Goal: Task Accomplishment & Management: Use online tool/utility

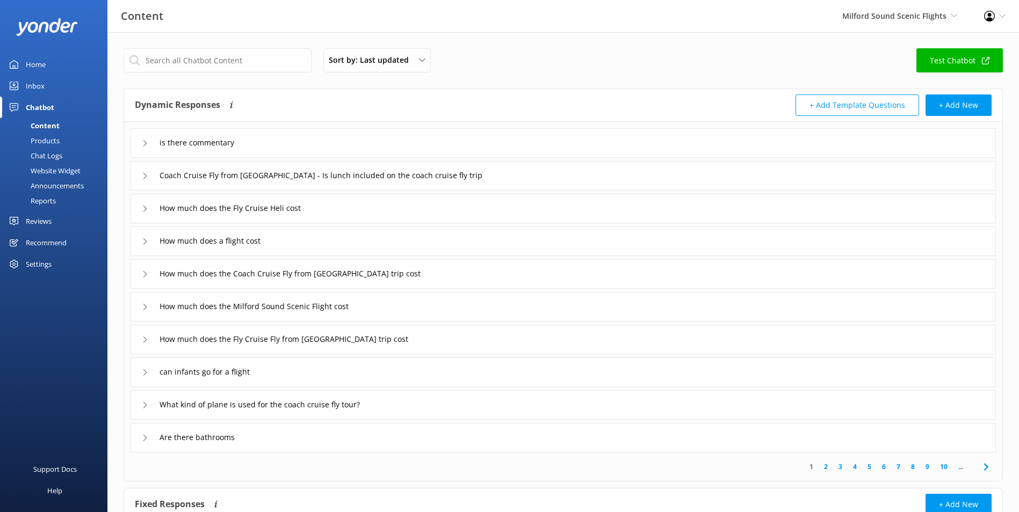
drag, startPoint x: 55, startPoint y: 61, endPoint x: 68, endPoint y: 213, distance: 152.5
click at [55, 61] on link "Home" at bounding box center [53, 64] width 107 height 21
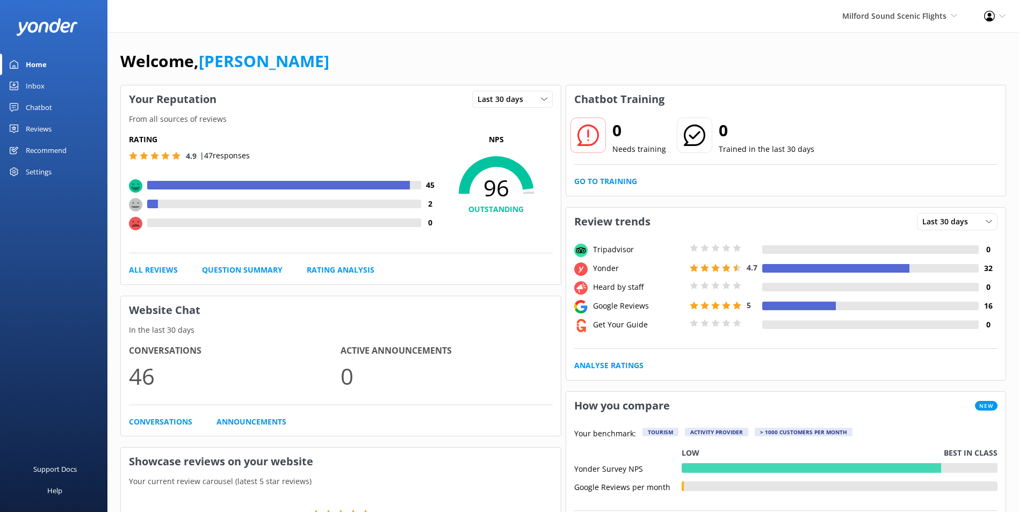
click at [230, 89] on div "Your Reputation Last 30 days Last 7 days Last 30 days" at bounding box center [341, 99] width 440 height 28
click at [52, 82] on link "Inbox" at bounding box center [53, 85] width 107 height 21
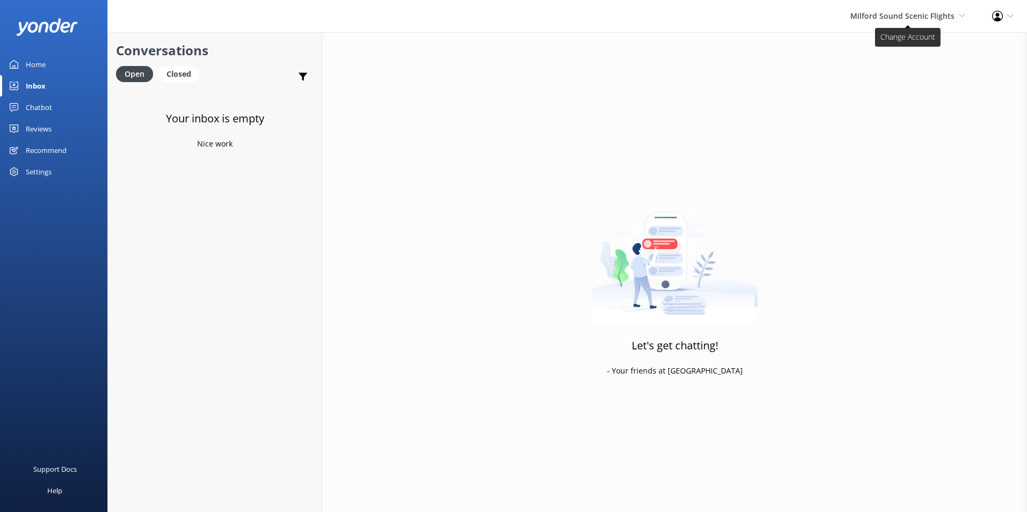
click at [957, 21] on span "Milford Sound Scenic Flights [GEOGRAPHIC_DATA] Scenic Flights Glacier Helicopte…" at bounding box center [907, 16] width 115 height 12
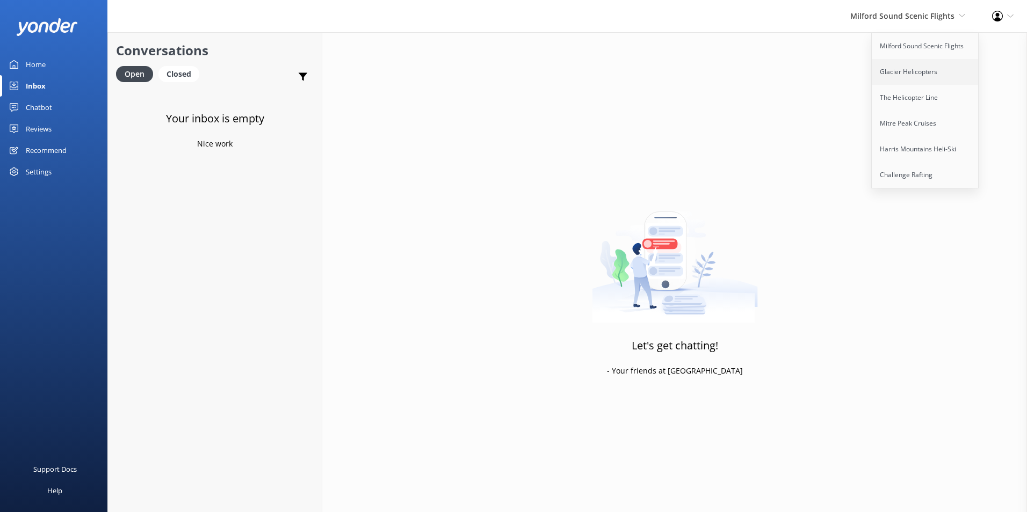
click at [938, 68] on link "Glacier Helicopters" at bounding box center [925, 72] width 107 height 26
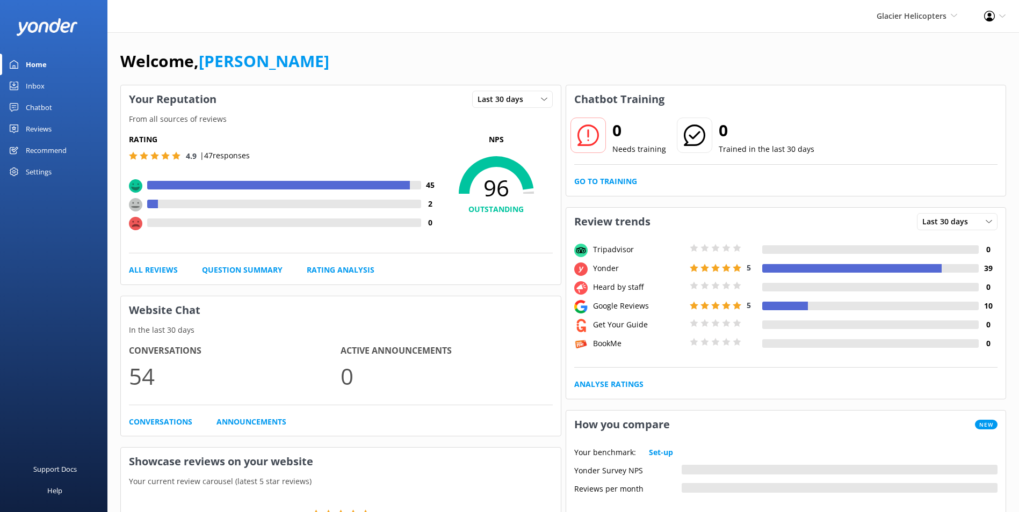
click at [48, 90] on link "Inbox" at bounding box center [53, 85] width 107 height 21
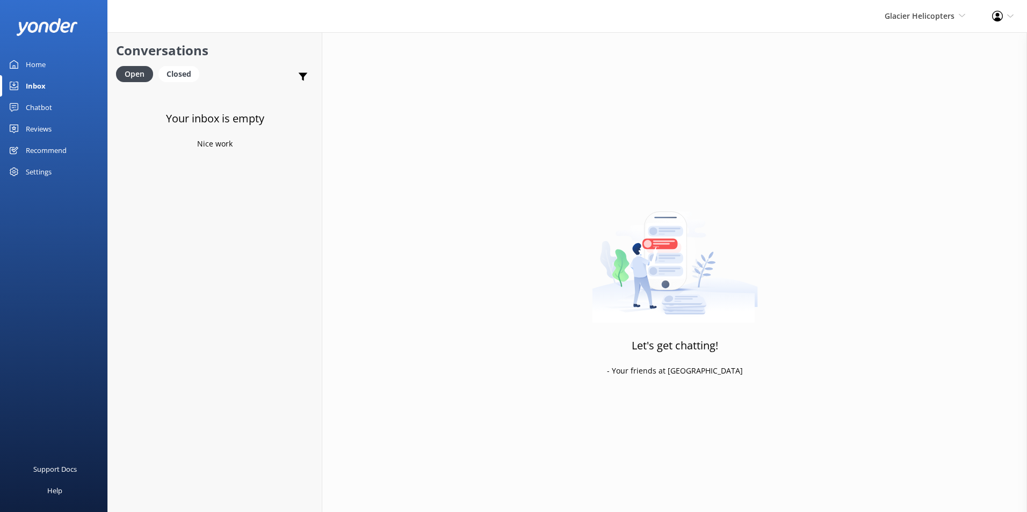
click at [49, 63] on link "Home" at bounding box center [53, 64] width 107 height 21
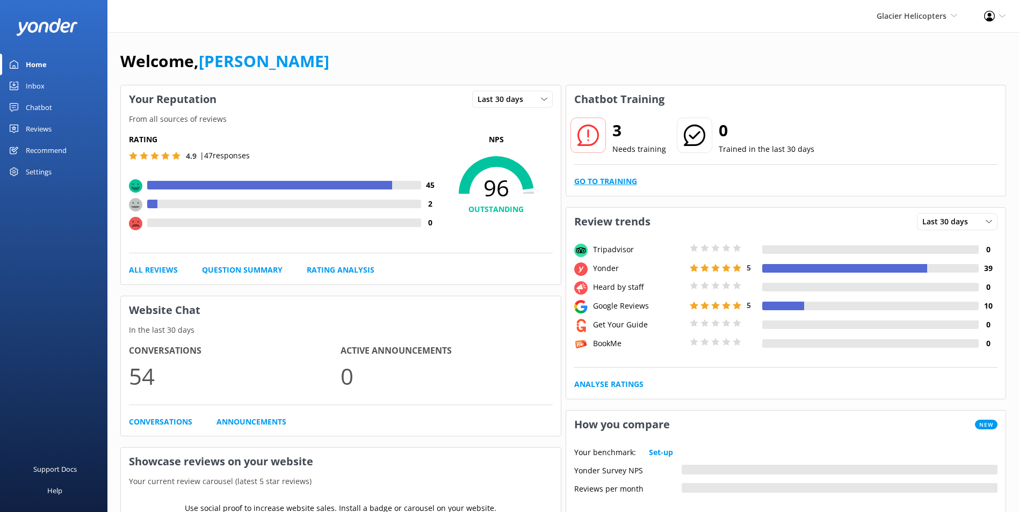
click at [617, 182] on link "Go to Training" at bounding box center [605, 182] width 63 height 12
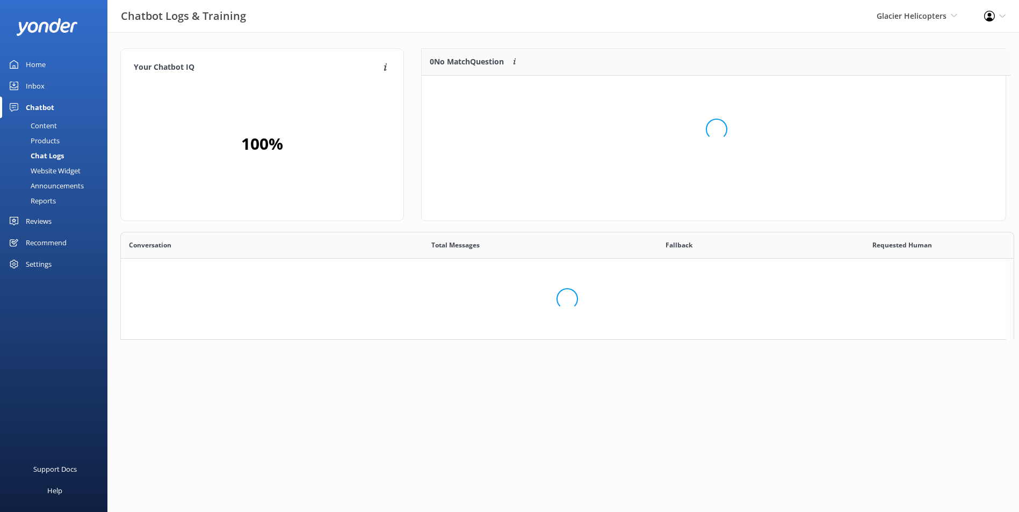
scroll to position [126, 575]
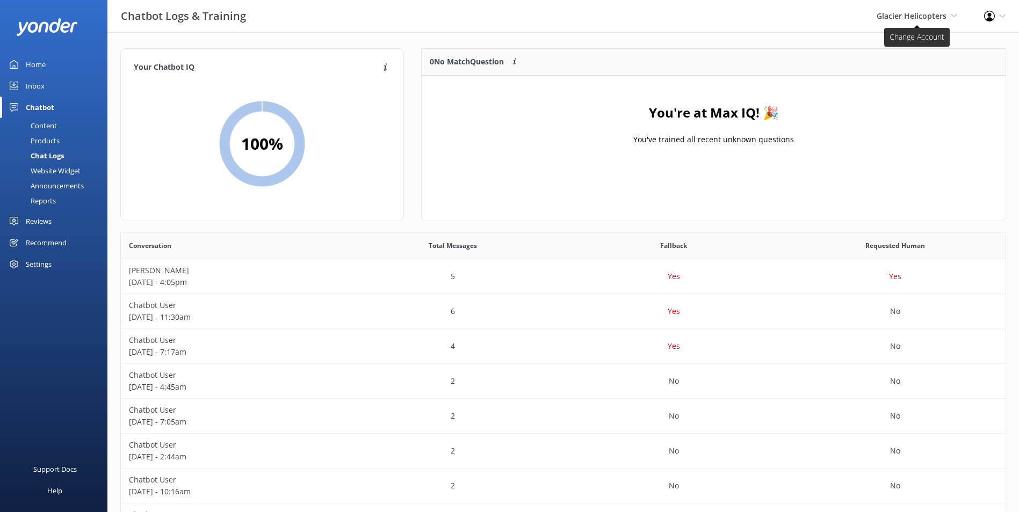
click at [926, 19] on span "Glacier Helicopters" at bounding box center [912, 16] width 70 height 10
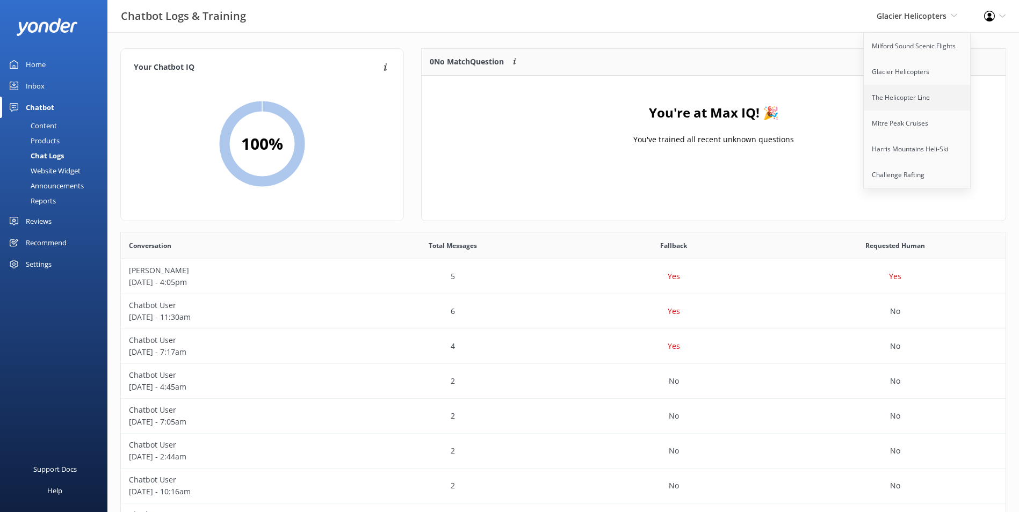
click at [921, 99] on link "The Helicopter Line" at bounding box center [917, 98] width 107 height 26
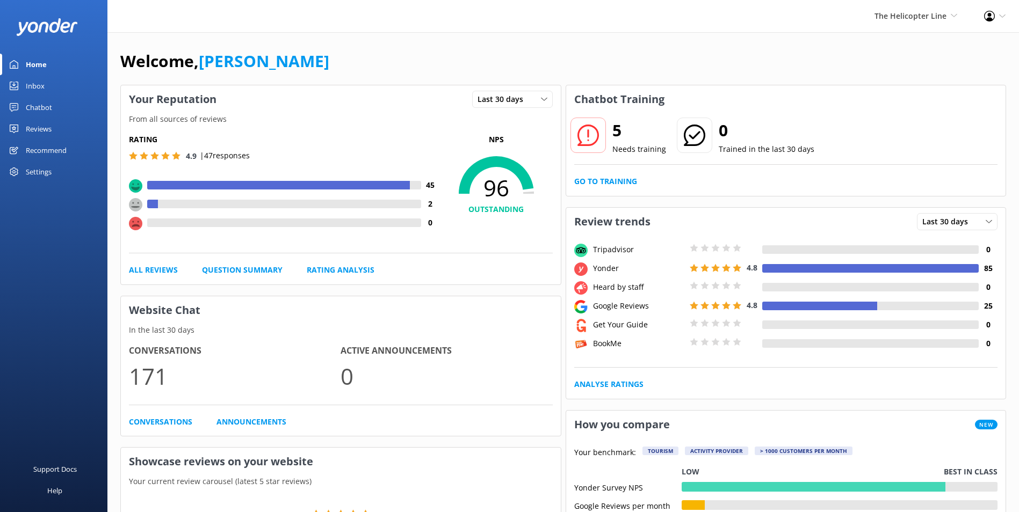
click at [976, 113] on div "5 Needs training 0 Trained in the last 30 days Go to Training" at bounding box center [786, 154] width 440 height 83
click at [629, 180] on link "Go to Training" at bounding box center [605, 182] width 63 height 12
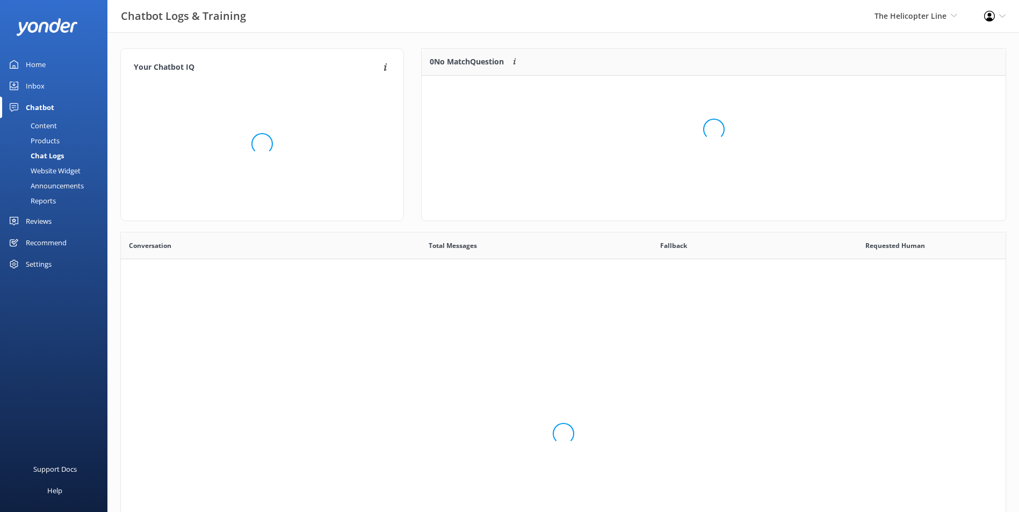
scroll to position [368, 877]
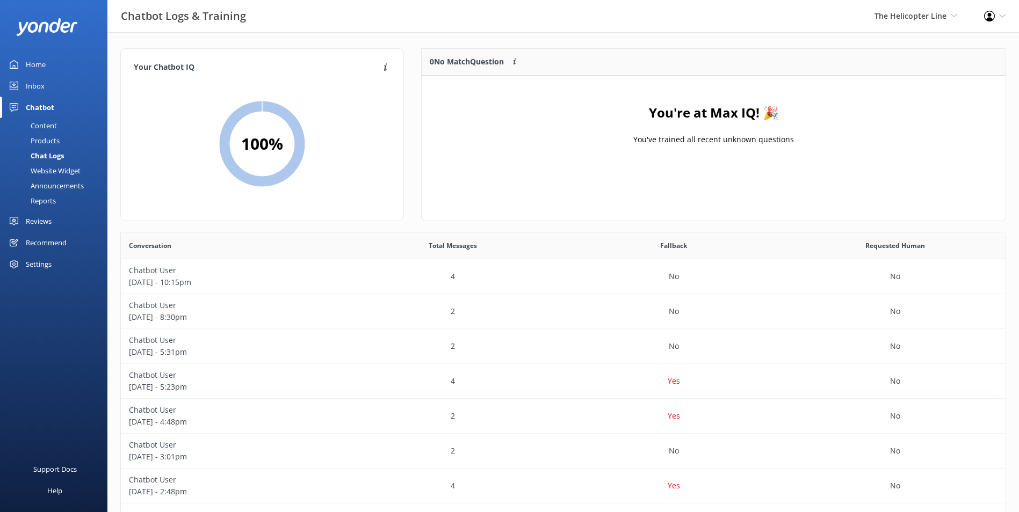
click at [62, 84] on link "Inbox" at bounding box center [53, 85] width 107 height 21
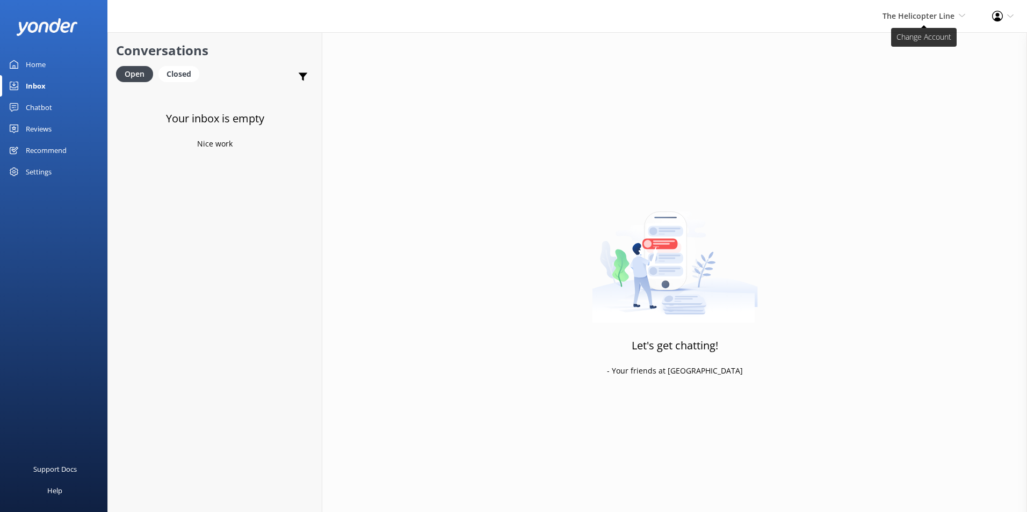
click at [955, 17] on span "The Helicopter Line Milford Sound Scenic Flights Glacier Helicopters The Helico…" at bounding box center [923, 16] width 83 height 12
click at [929, 126] on link "Mitre Peak Cruises" at bounding box center [925, 124] width 107 height 26
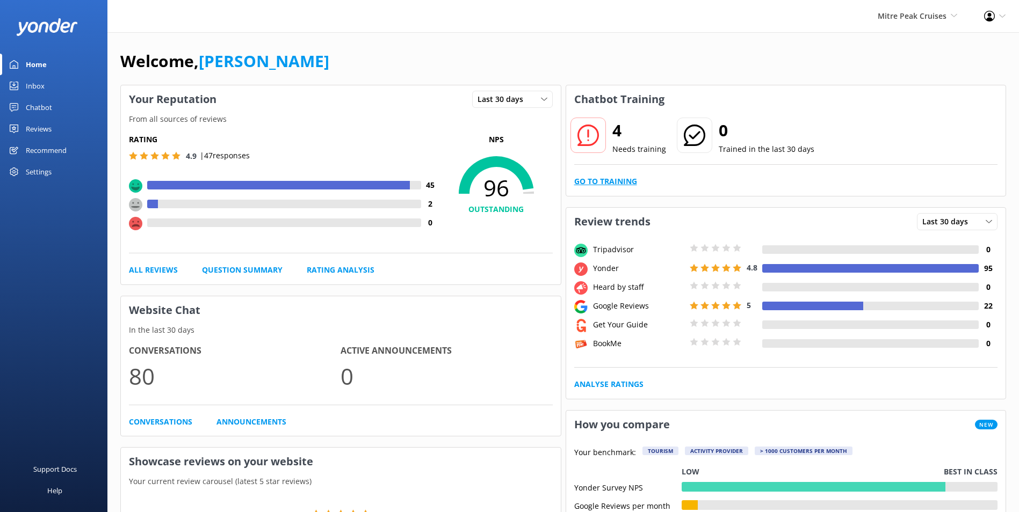
click at [617, 186] on link "Go to Training" at bounding box center [605, 182] width 63 height 12
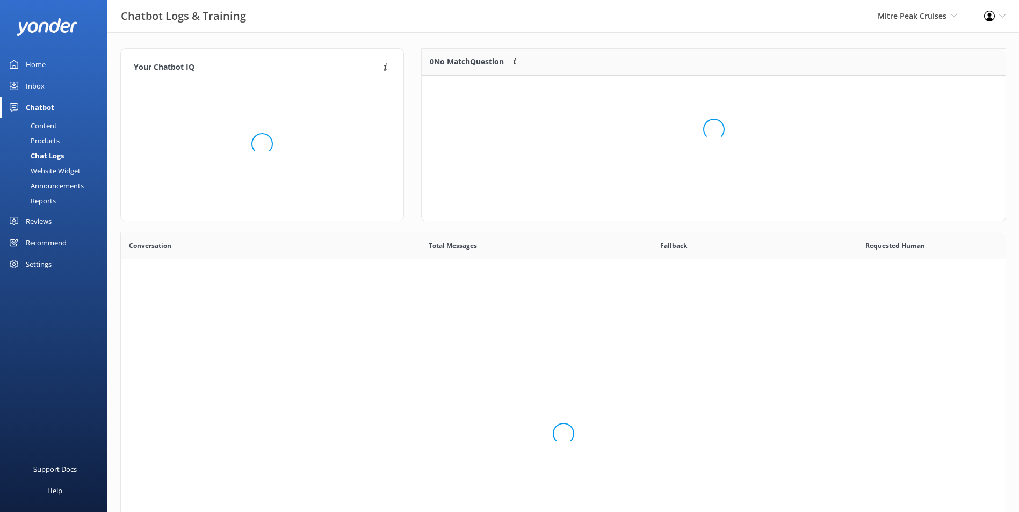
scroll to position [368, 877]
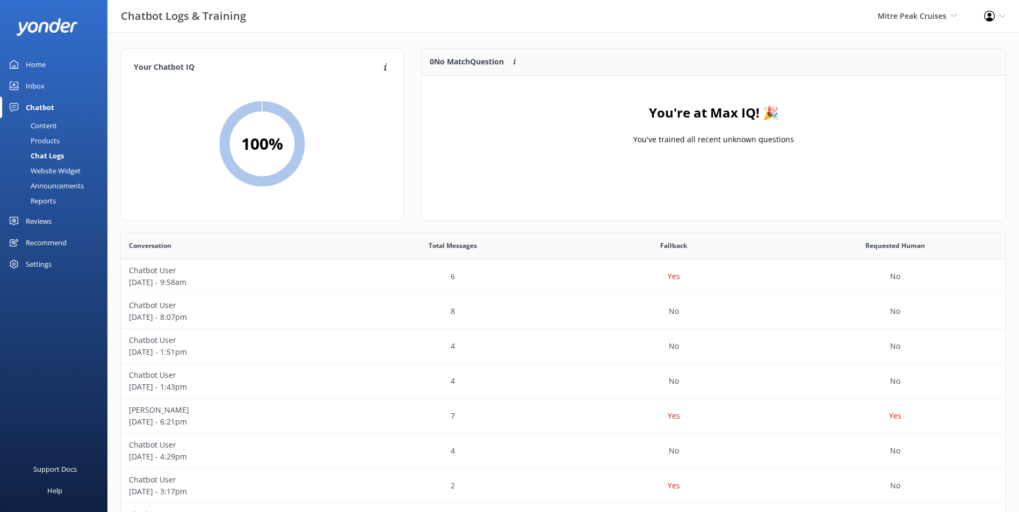
click at [37, 83] on div "Inbox" at bounding box center [35, 85] width 19 height 21
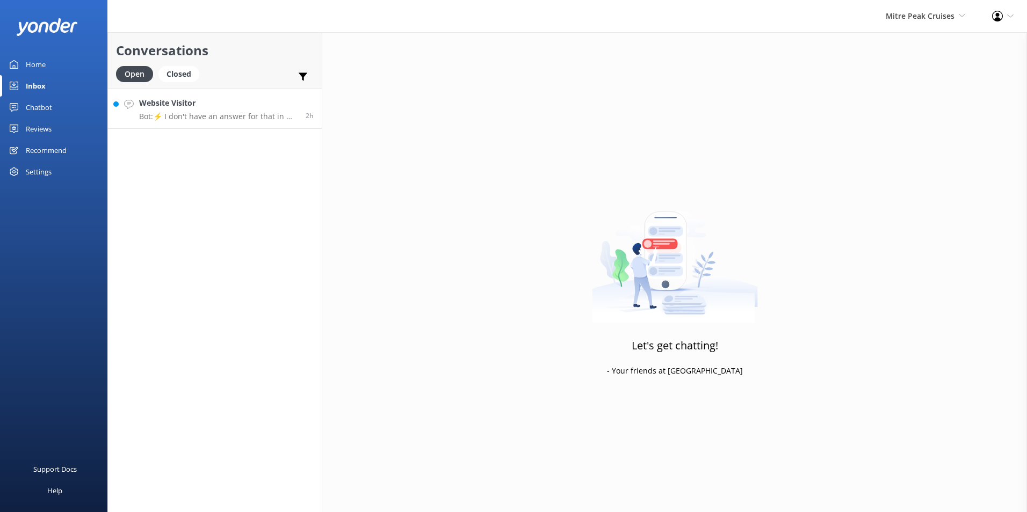
click at [181, 95] on link "Website Visitor Bot: ⚡ I don't have an answer for that in my knowledge base. Pl…" at bounding box center [215, 109] width 214 height 40
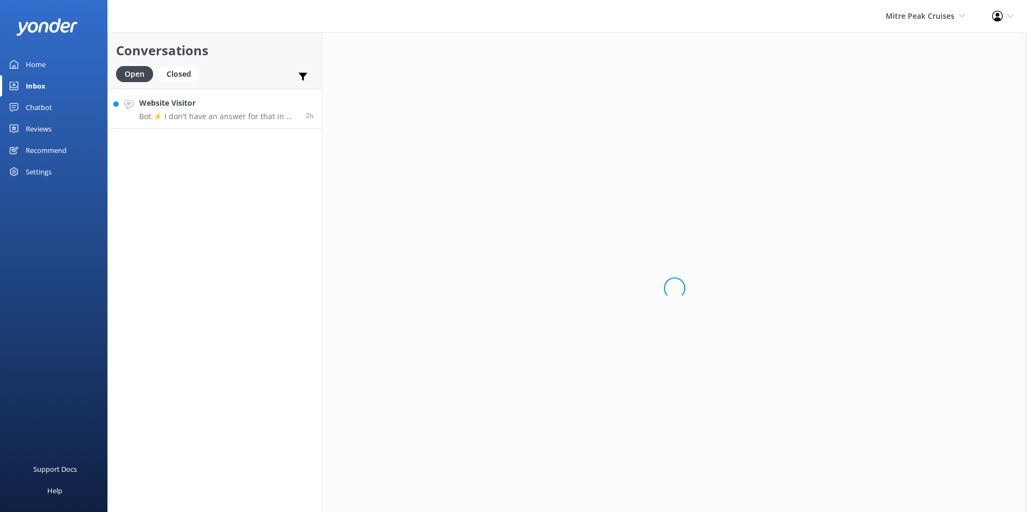
click at [184, 108] on h4 "Website Visitor" at bounding box center [218, 103] width 158 height 12
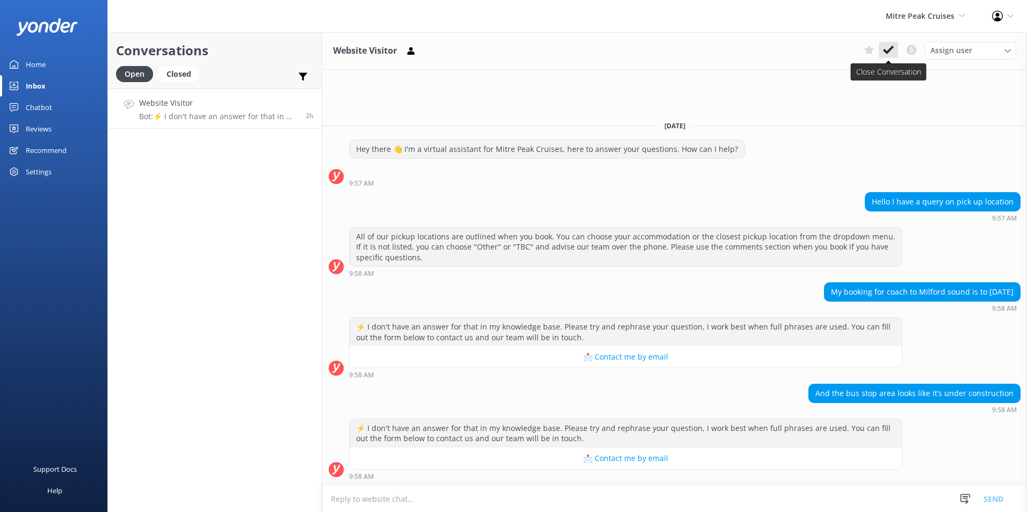
click at [889, 43] on button at bounding box center [888, 50] width 19 height 16
click at [922, 17] on span "Mitre Peak Cruises" at bounding box center [920, 16] width 69 height 10
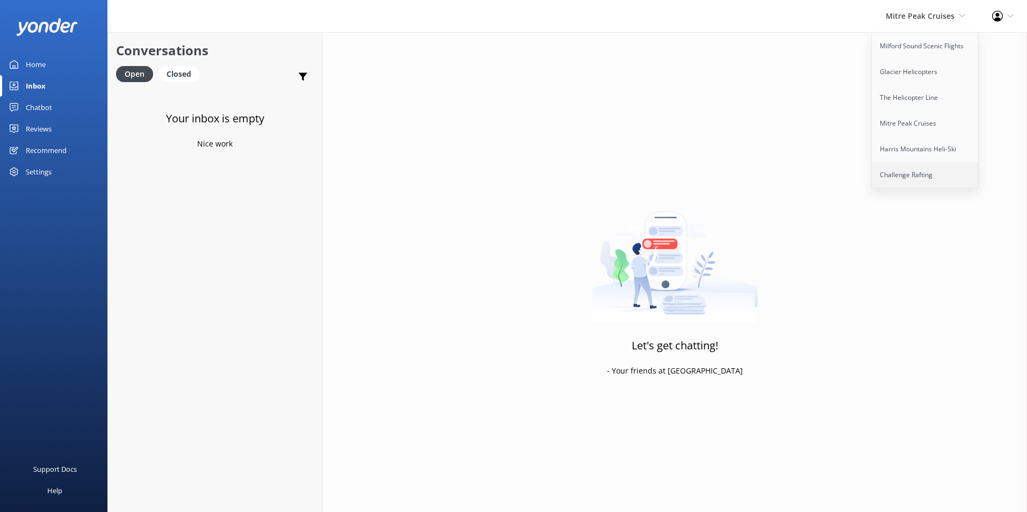
click at [907, 176] on link "Challenge Rafting" at bounding box center [925, 175] width 107 height 26
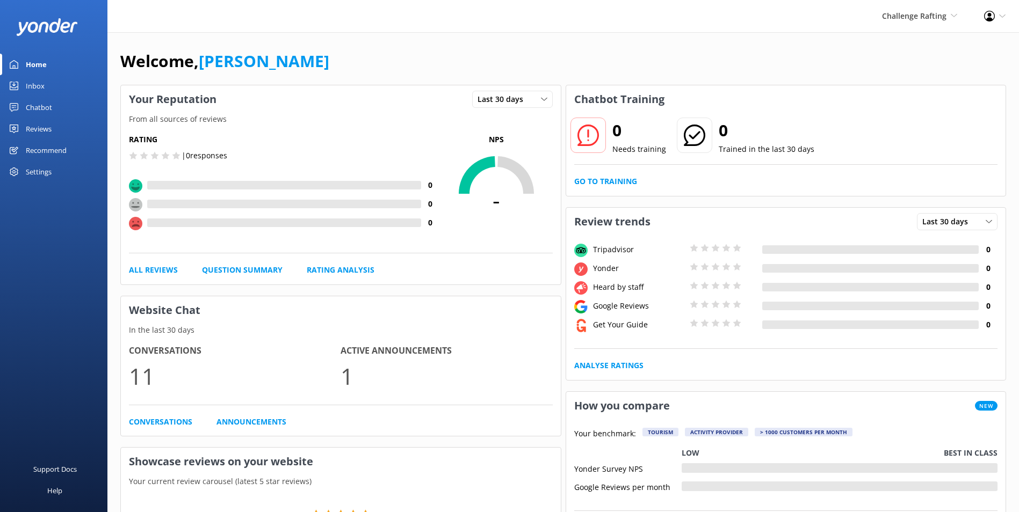
click at [451, 422] on div "Conversations Announcements" at bounding box center [341, 422] width 424 height 12
